Goal: Information Seeking & Learning: Learn about a topic

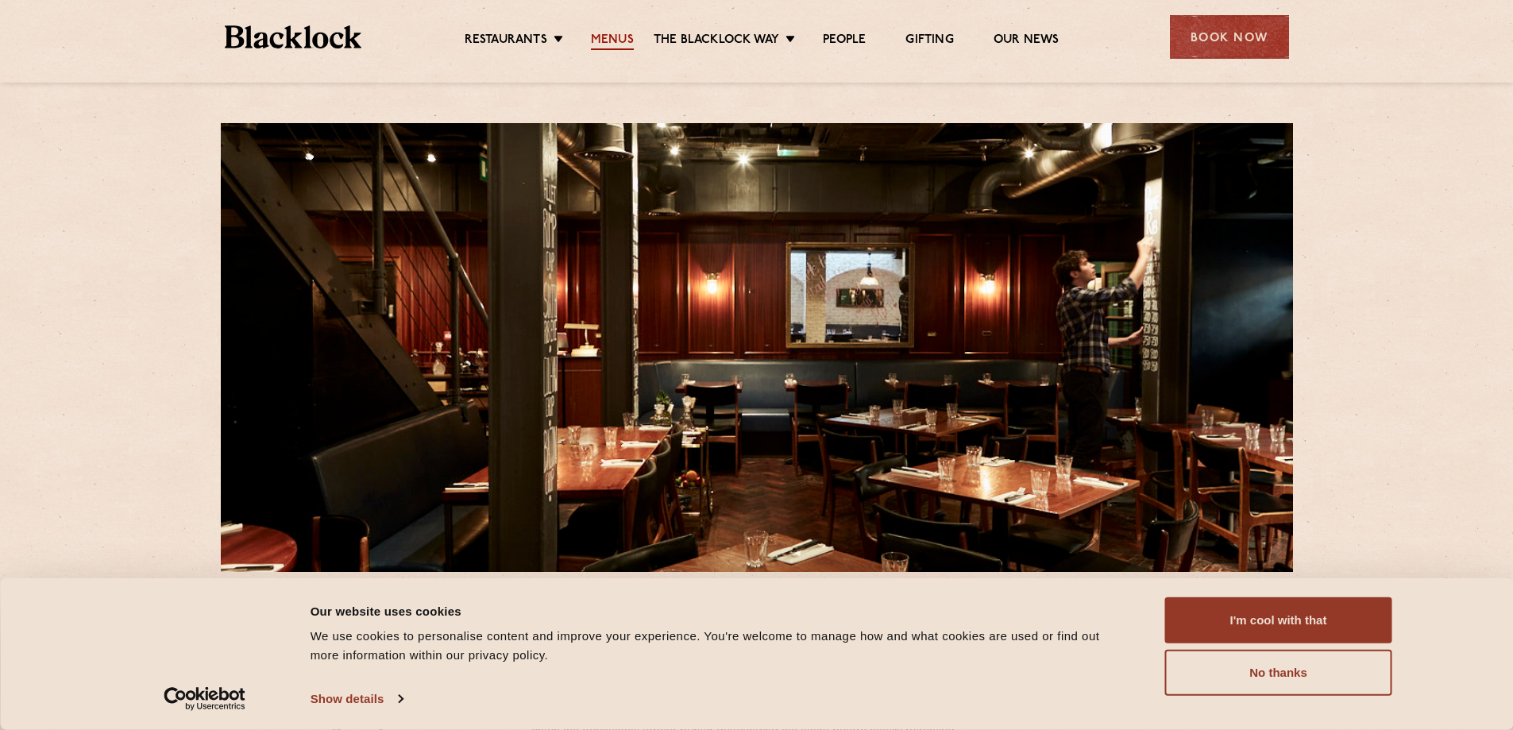
click at [619, 37] on link "Menus" at bounding box center [612, 41] width 43 height 17
click at [1322, 666] on button "No thanks" at bounding box center [1278, 673] width 227 height 46
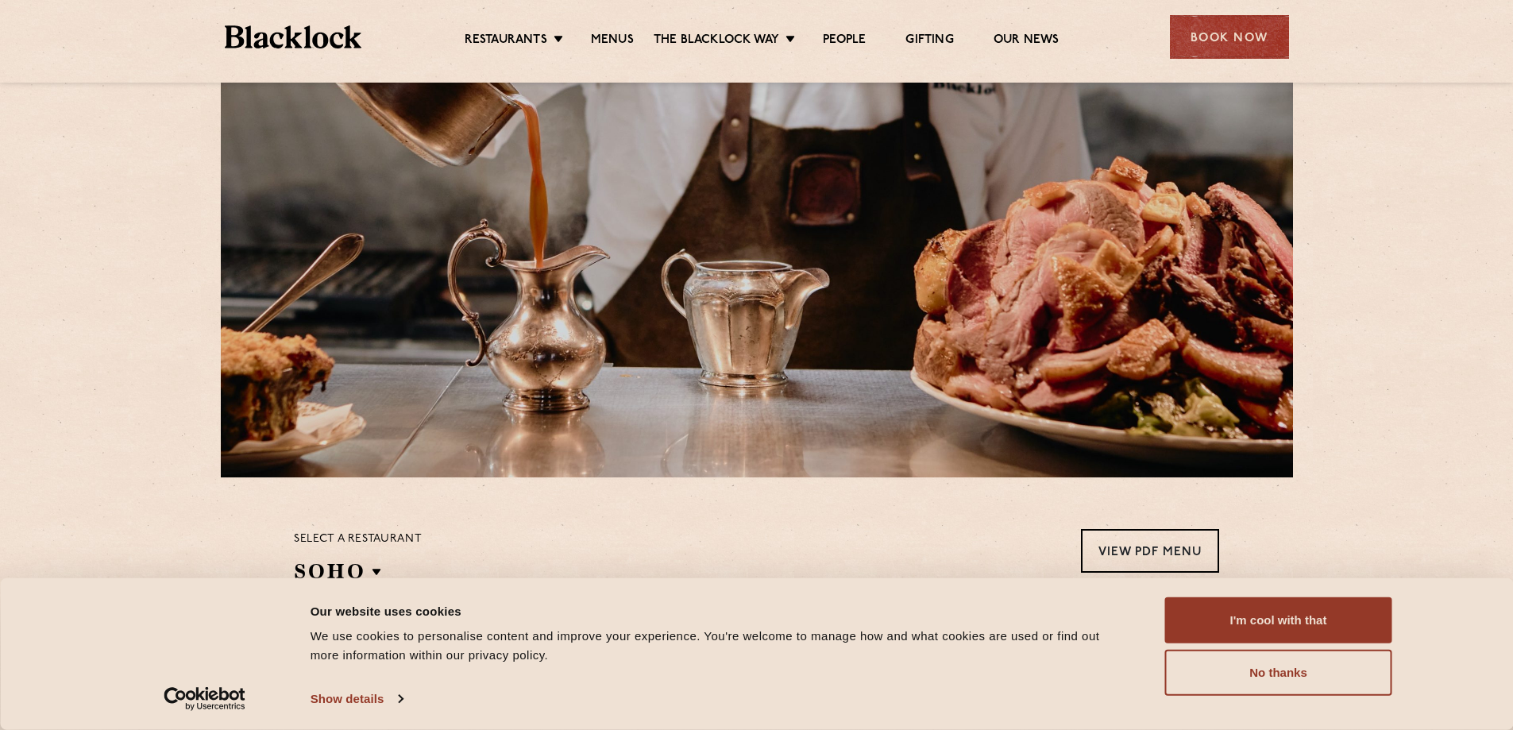
scroll to position [318, 0]
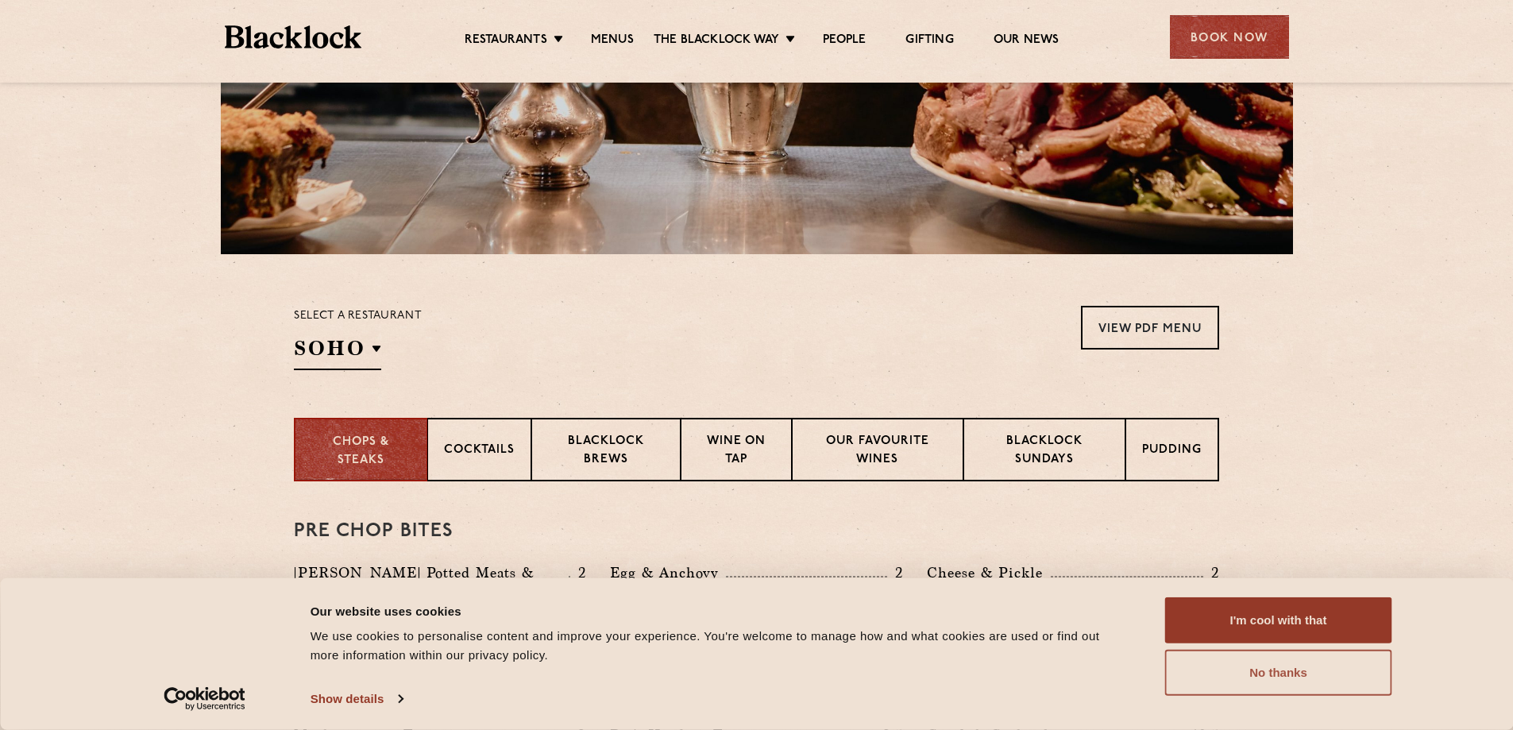
click at [1303, 669] on button "No thanks" at bounding box center [1278, 673] width 227 height 46
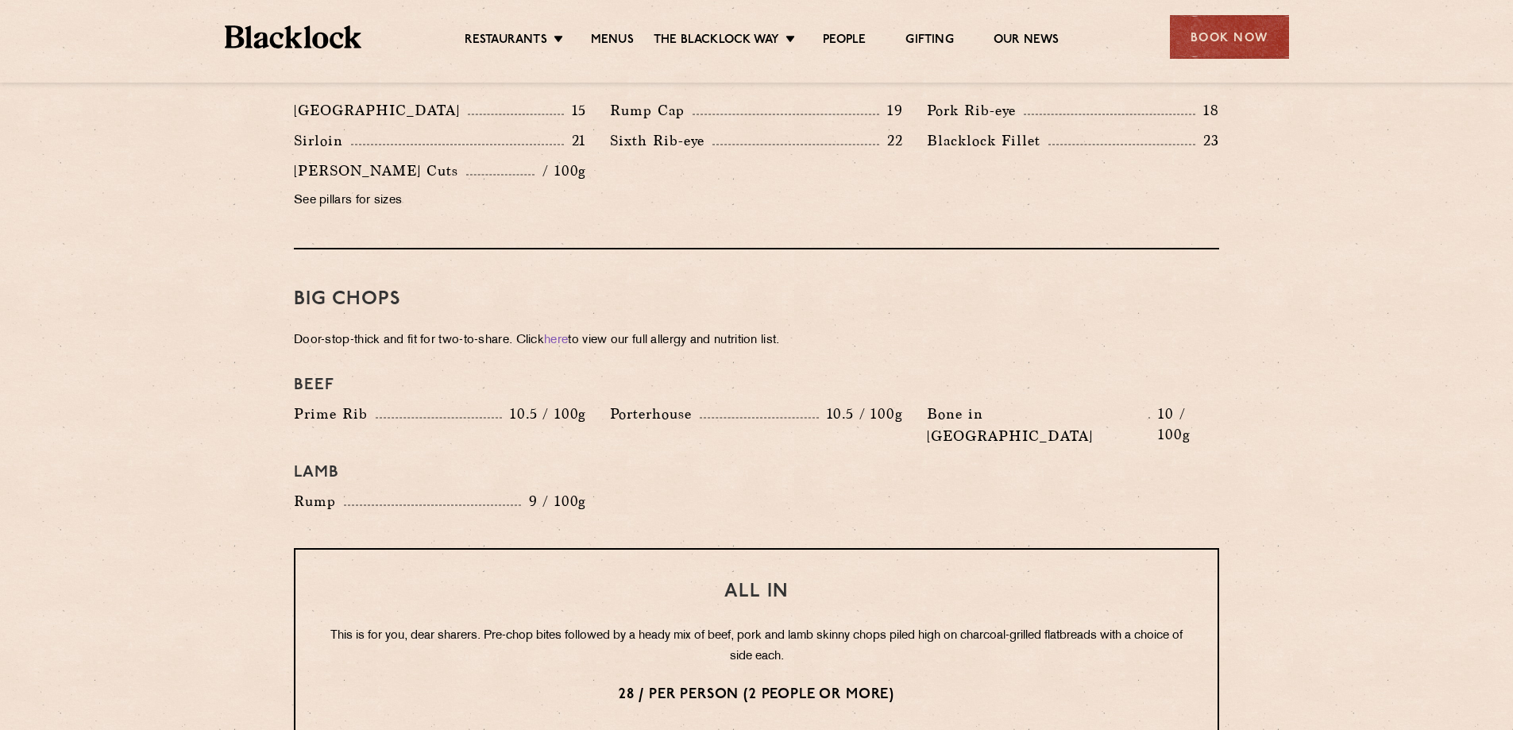
scroll to position [1424, 0]
